Goal: Task Accomplishment & Management: Use online tool/utility

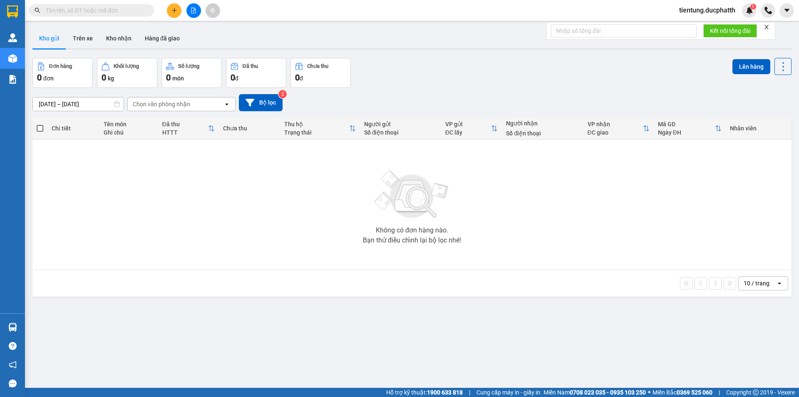
click at [192, 11] on icon "file-add" at bounding box center [194, 10] width 6 height 6
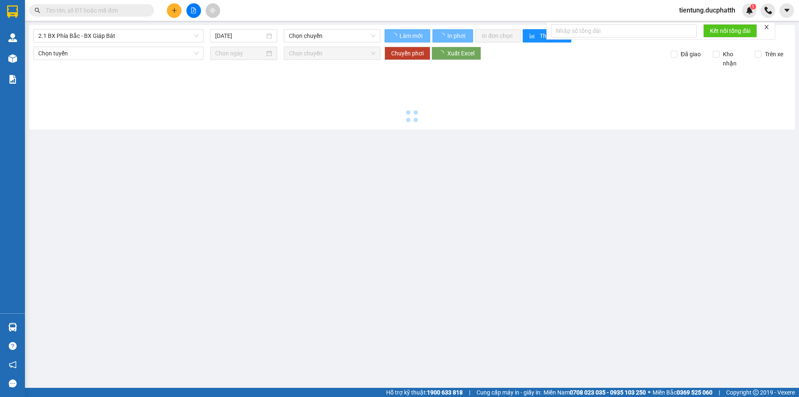
type input "[DATE]"
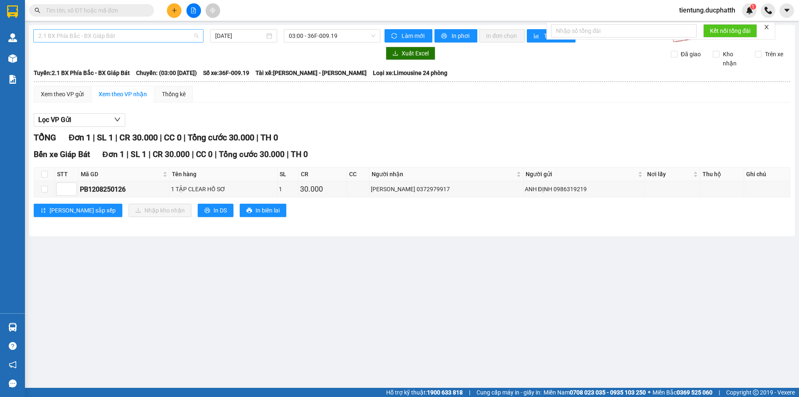
click at [136, 39] on span "2.1 BX Phía Bắc - BX Giáp Bát" at bounding box center [118, 36] width 160 height 12
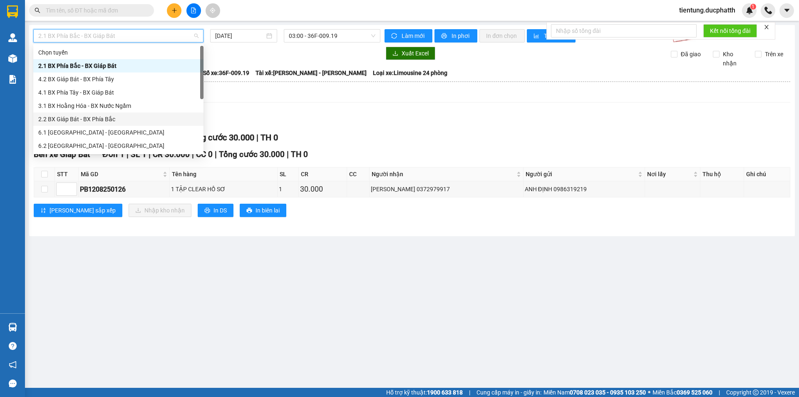
scroll to position [67, 0]
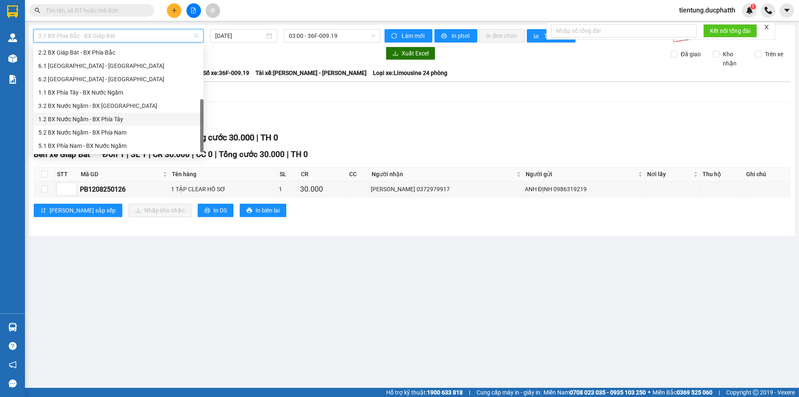
click at [131, 119] on div "1.2 BX Nước Ngầm - BX Phía Tây" at bounding box center [118, 118] width 160 height 9
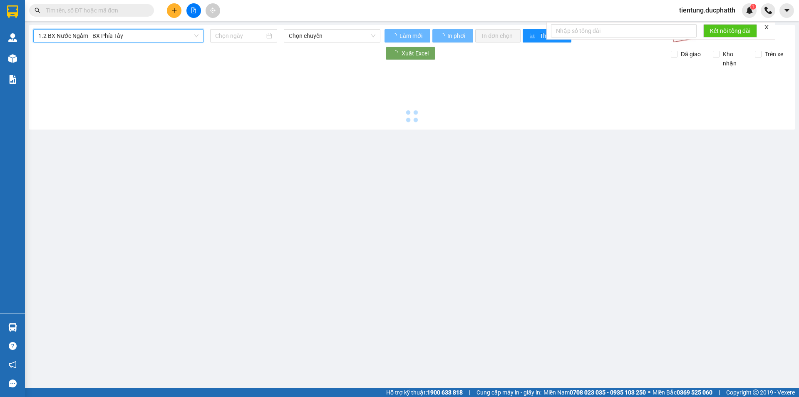
type input "[DATE]"
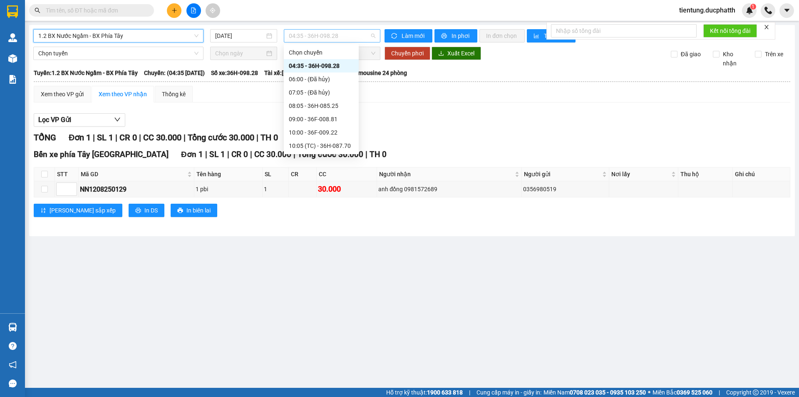
click at [317, 35] on span "04:35 - 36H-098.28" at bounding box center [332, 36] width 87 height 12
click at [411, 100] on div "Xem theo VP gửi Xem theo VP nhận Thống kê" at bounding box center [412, 94] width 756 height 17
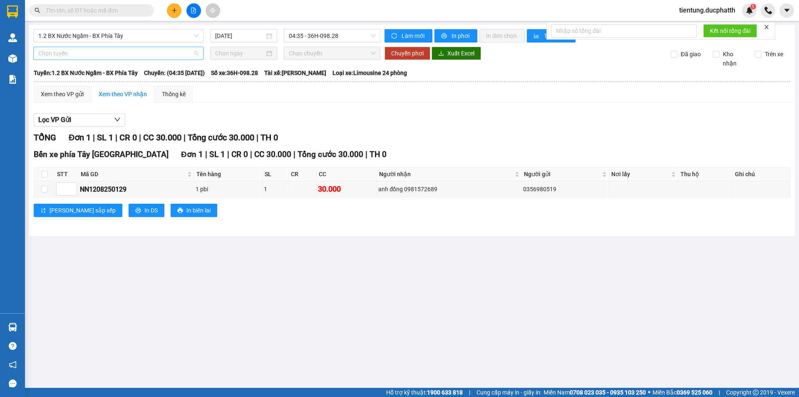
click at [149, 51] on span "Chọn tuyến" at bounding box center [118, 53] width 160 height 12
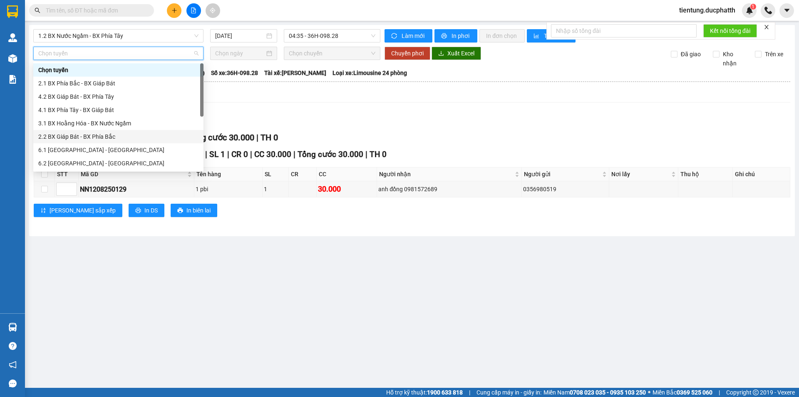
click at [115, 137] on div "2.2 BX Giáp Bát - BX Phía Bắc" at bounding box center [118, 136] width 160 height 9
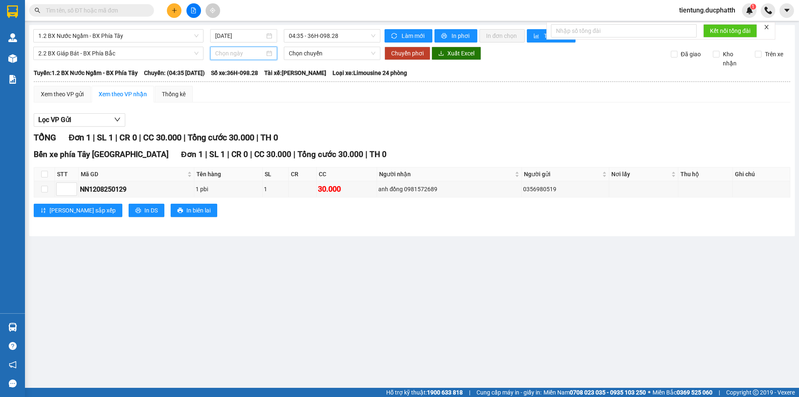
drag, startPoint x: 231, startPoint y: 55, endPoint x: 247, endPoint y: 89, distance: 37.6
click at [231, 54] on input at bounding box center [240, 53] width 50 height 9
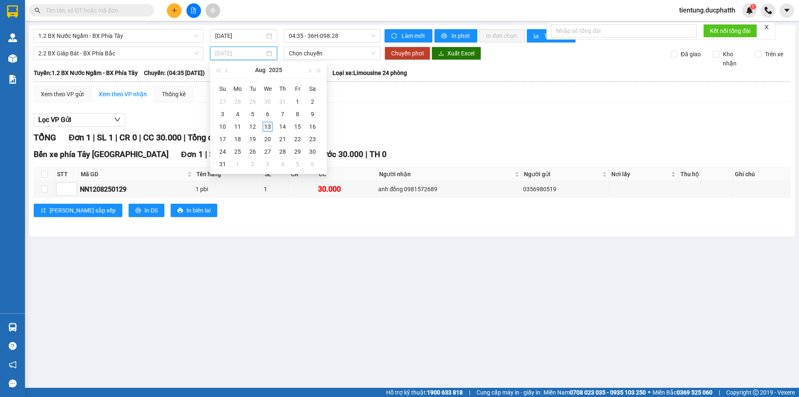
type input "[DATE]"
click at [269, 127] on div "13" at bounding box center [268, 127] width 10 height 10
type input "[DATE]"
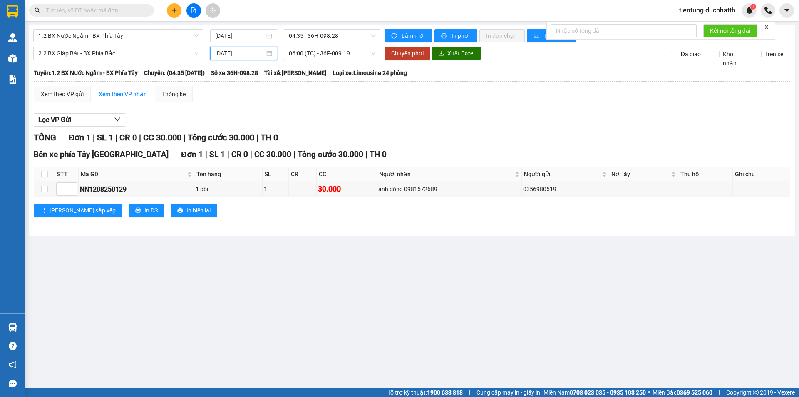
click at [324, 59] on span "06:00 (TC) - 36F-009.19" at bounding box center [332, 53] width 87 height 12
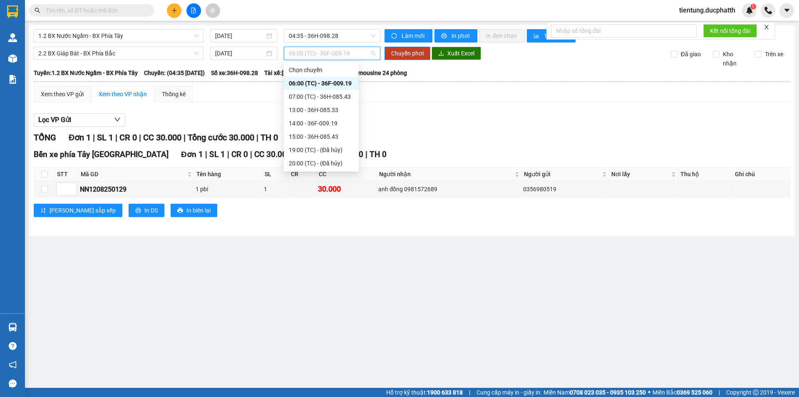
click at [327, 82] on div "06:00 (TC) - 36F-009.19" at bounding box center [321, 83] width 65 height 9
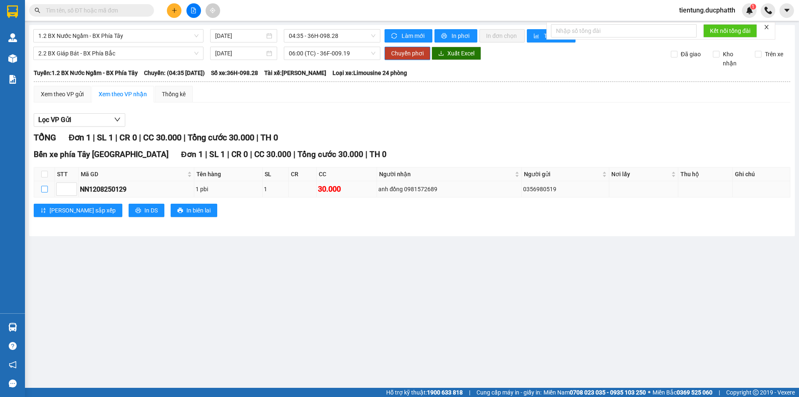
click at [44, 188] on input "checkbox" at bounding box center [44, 189] width 7 height 7
checkbox input "true"
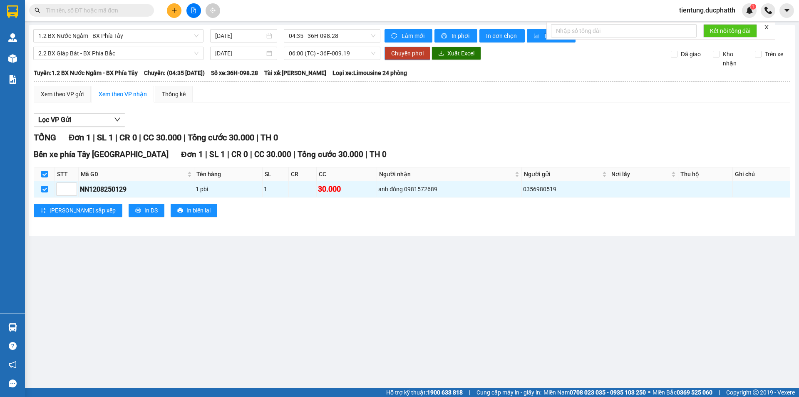
click at [407, 50] on span "Chuyển phơi" at bounding box center [407, 53] width 32 height 9
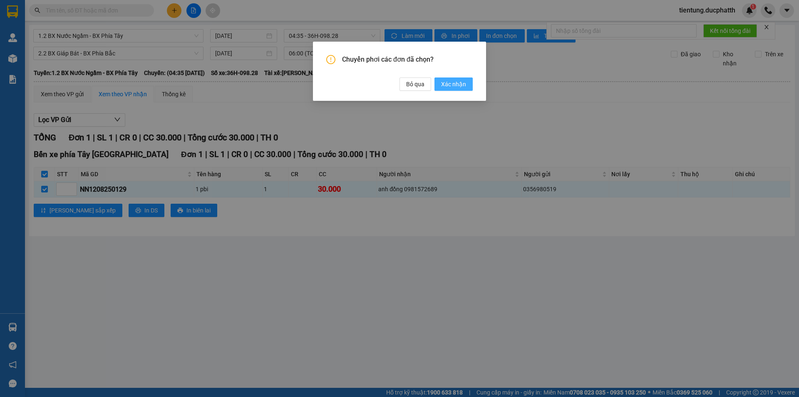
click at [449, 83] on span "Xác nhận" at bounding box center [453, 83] width 25 height 9
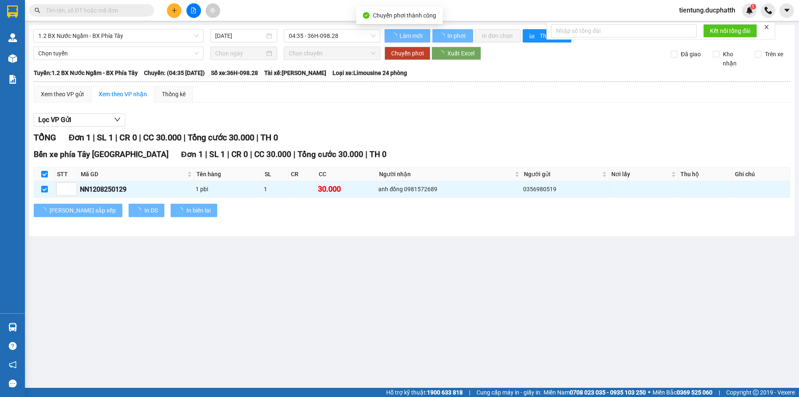
checkbox input "false"
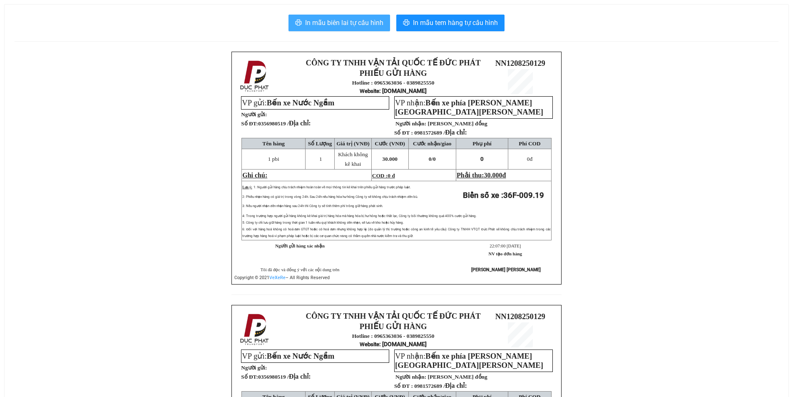
click at [341, 23] on span "In mẫu biên lai tự cấu hình" at bounding box center [344, 22] width 78 height 10
